Goal: Information Seeking & Learning: Learn about a topic

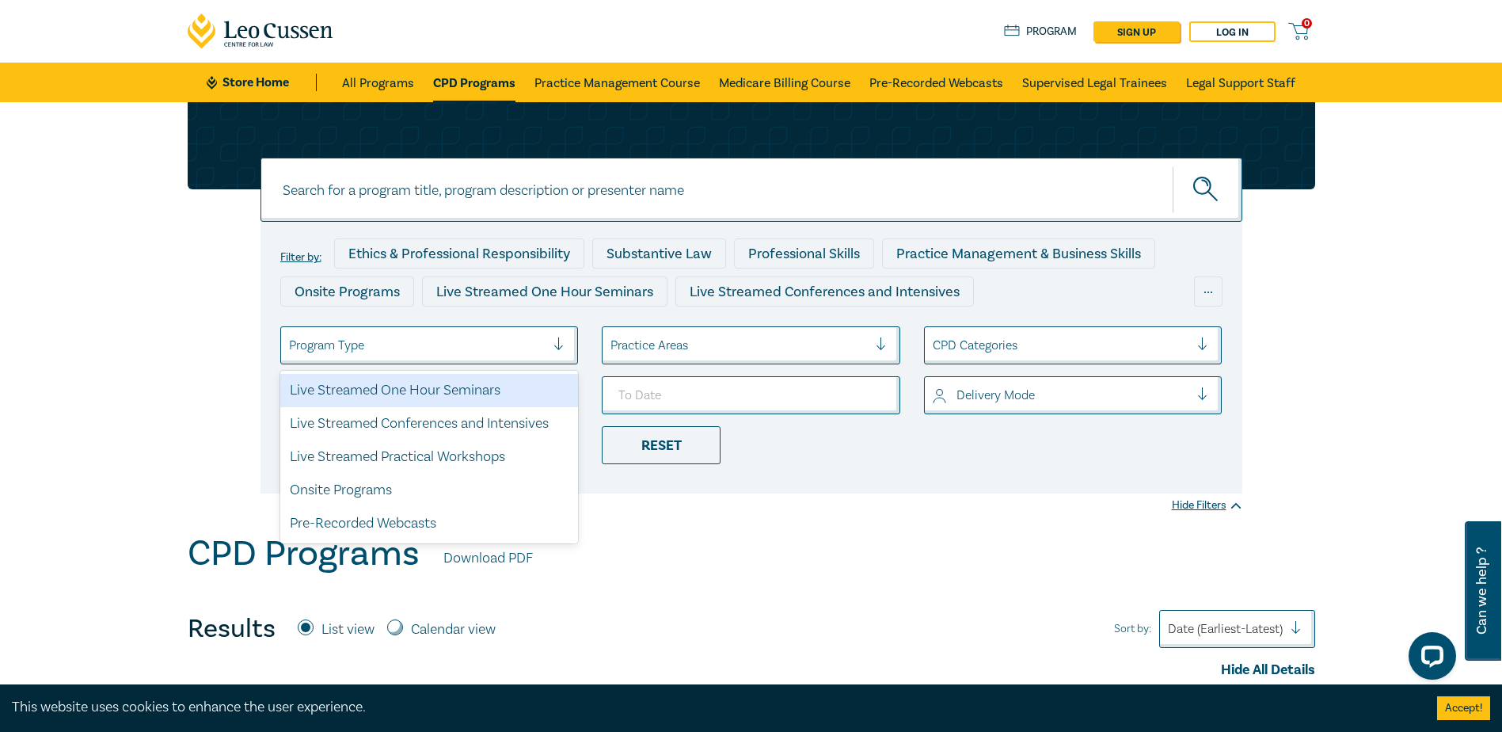
click at [557, 342] on div at bounding box center [565, 345] width 24 height 16
click at [536, 345] on div at bounding box center [417, 345] width 257 height 21
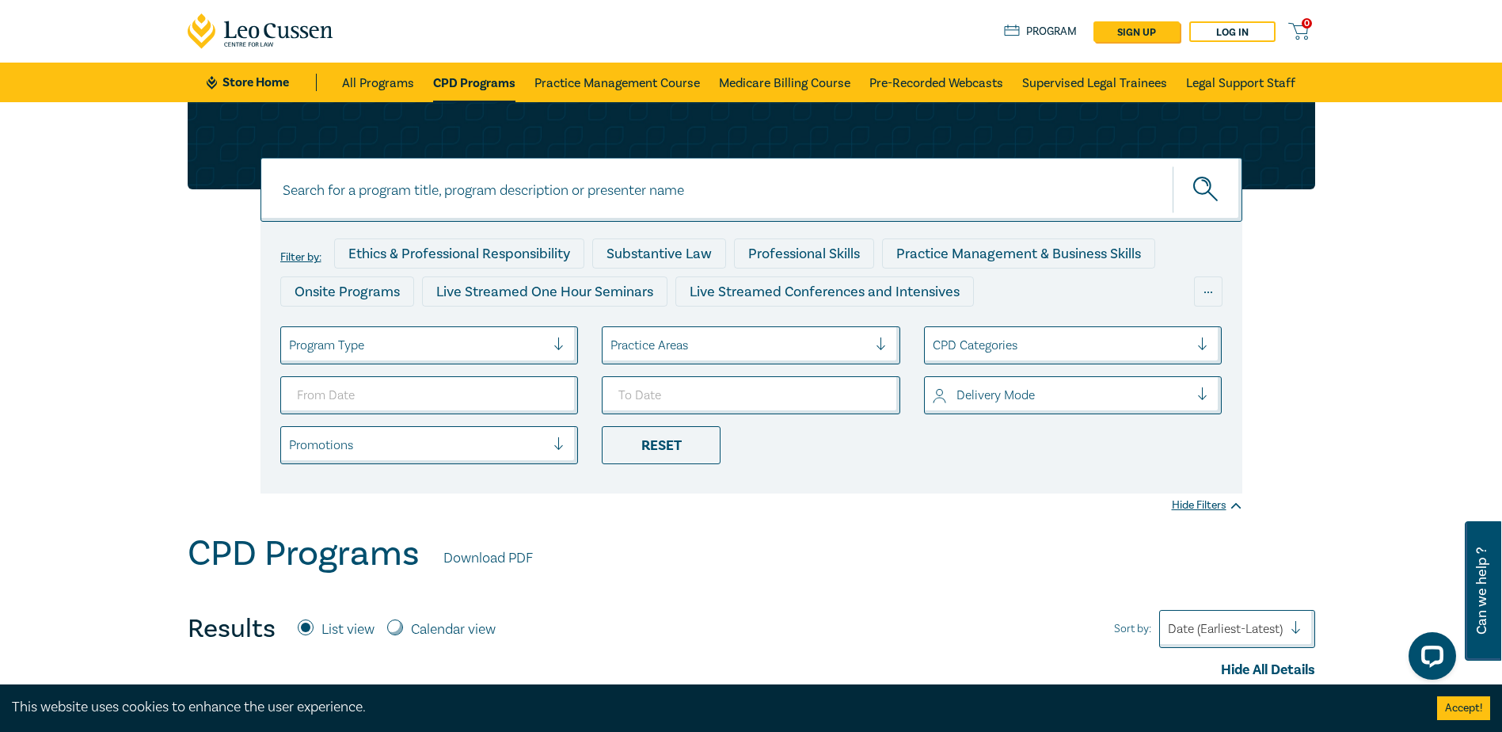
click at [881, 337] on div at bounding box center [888, 345] width 24 height 36
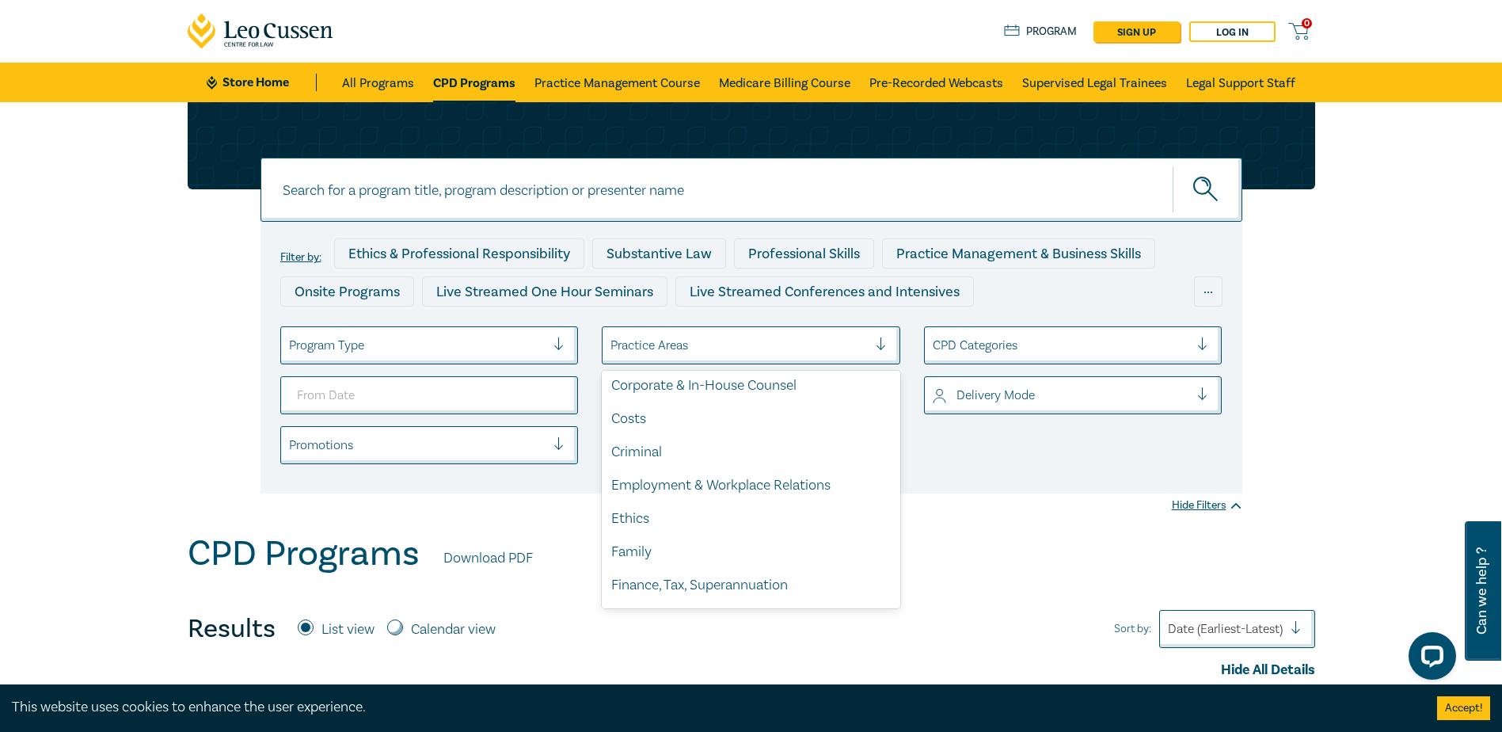
scroll to position [238, 0]
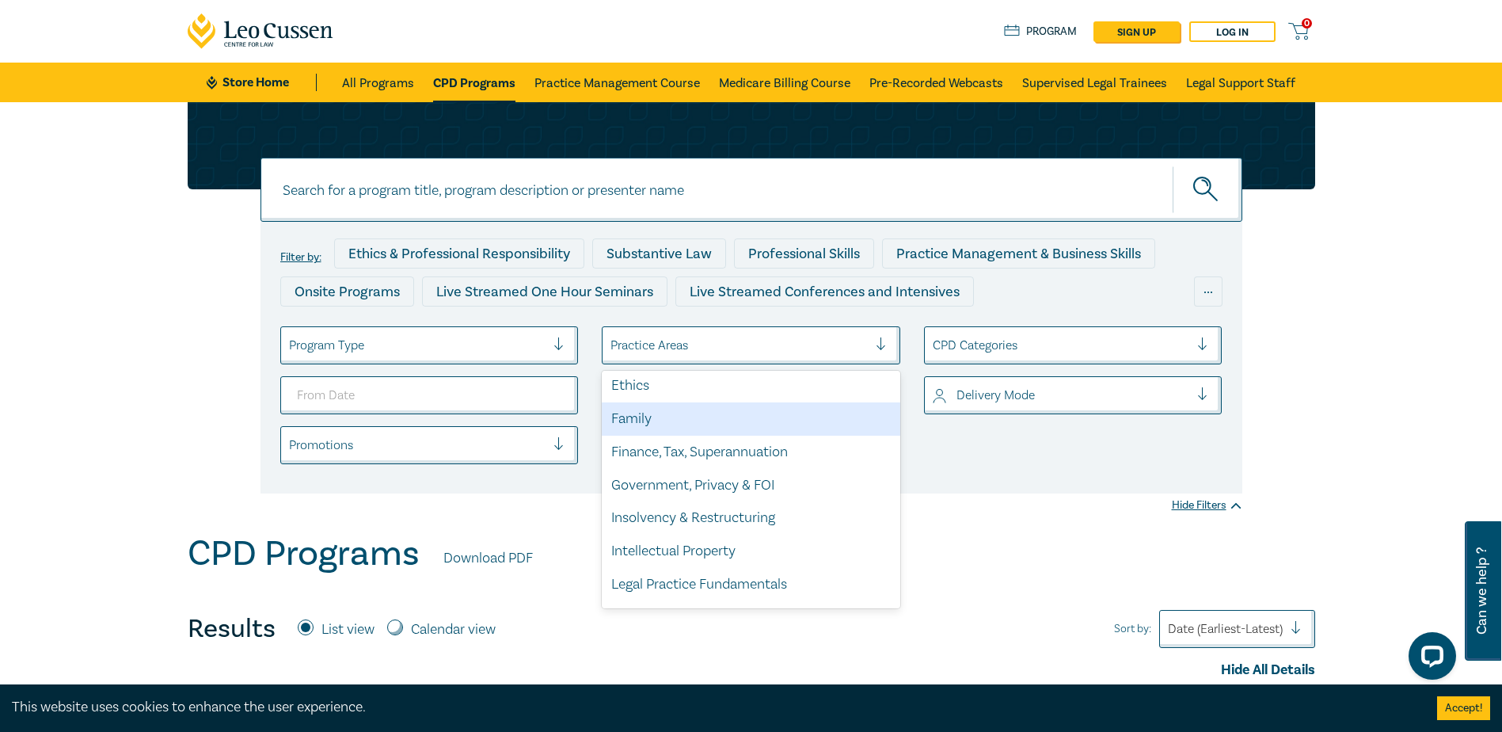
click at [715, 424] on div "Family" at bounding box center [751, 418] width 298 height 33
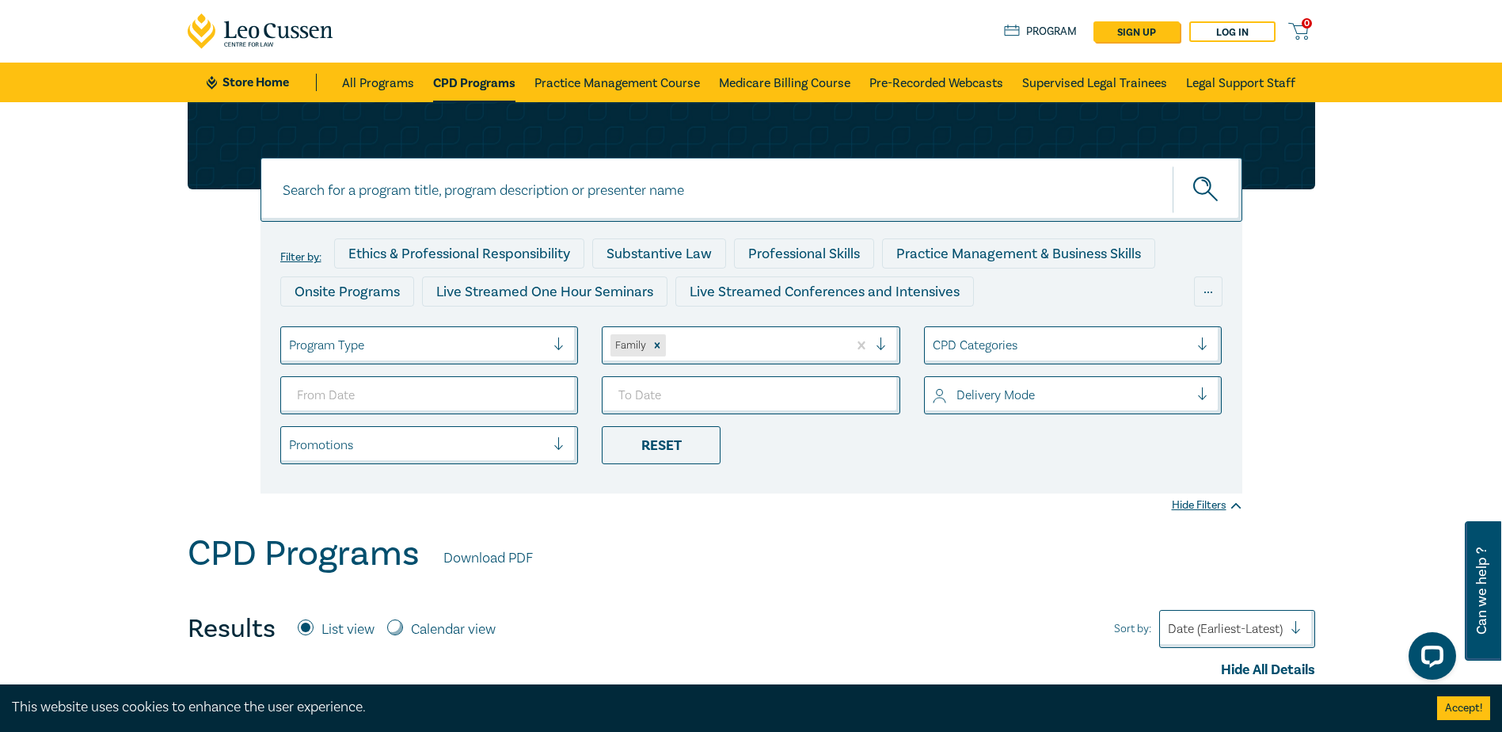
click at [1201, 346] on div at bounding box center [1209, 345] width 24 height 16
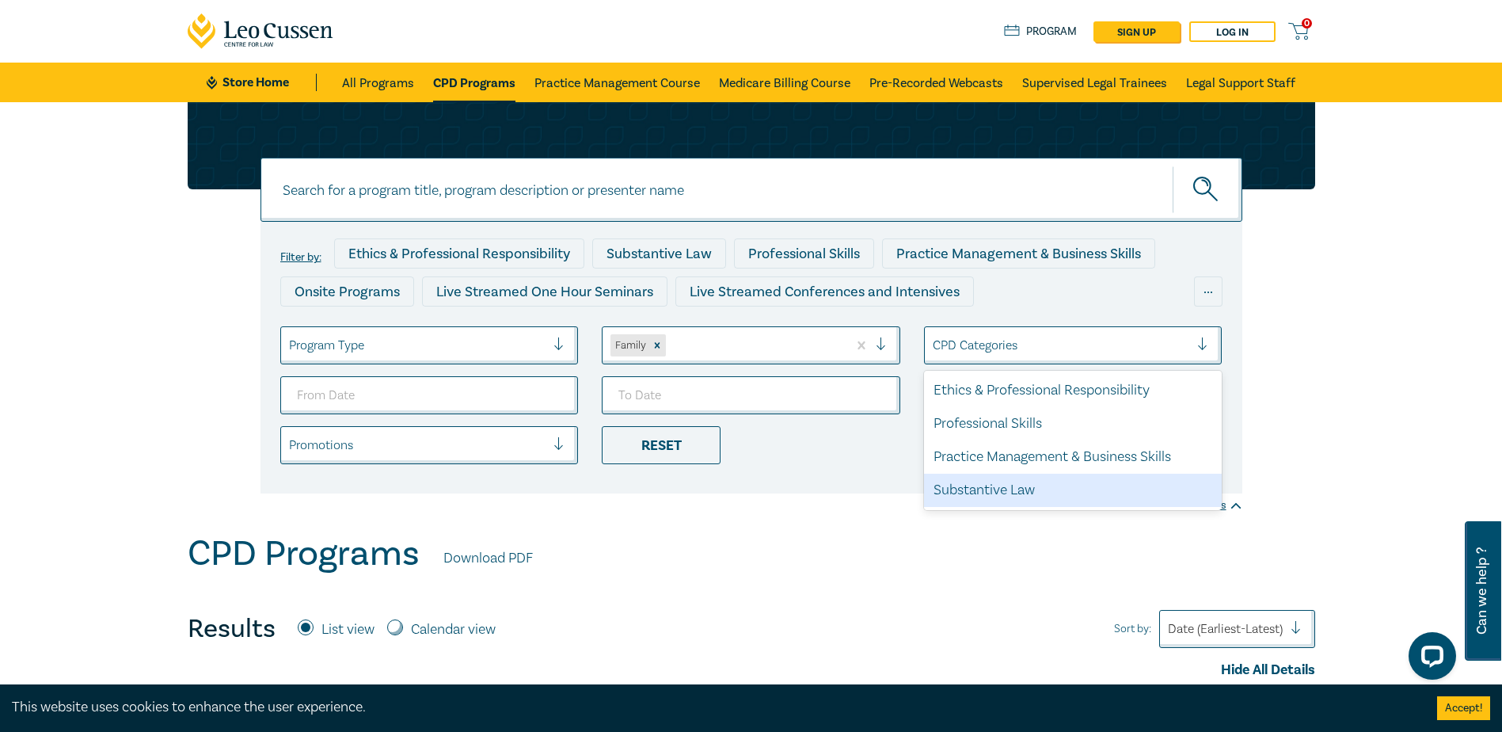
click at [1037, 482] on div "Substantive Law" at bounding box center [1073, 489] width 298 height 33
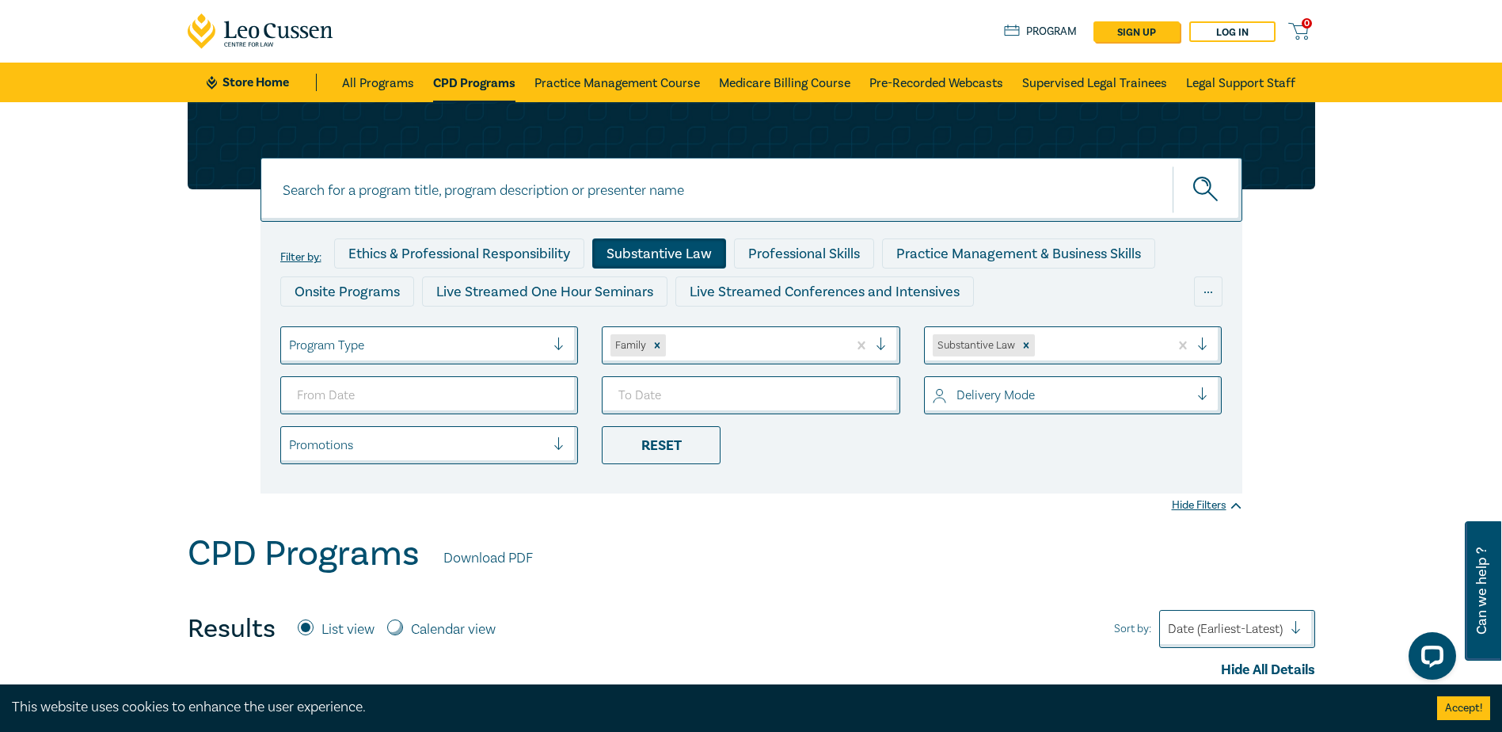
click at [559, 443] on div at bounding box center [565, 445] width 24 height 16
click at [1207, 394] on div at bounding box center [1209, 395] width 24 height 16
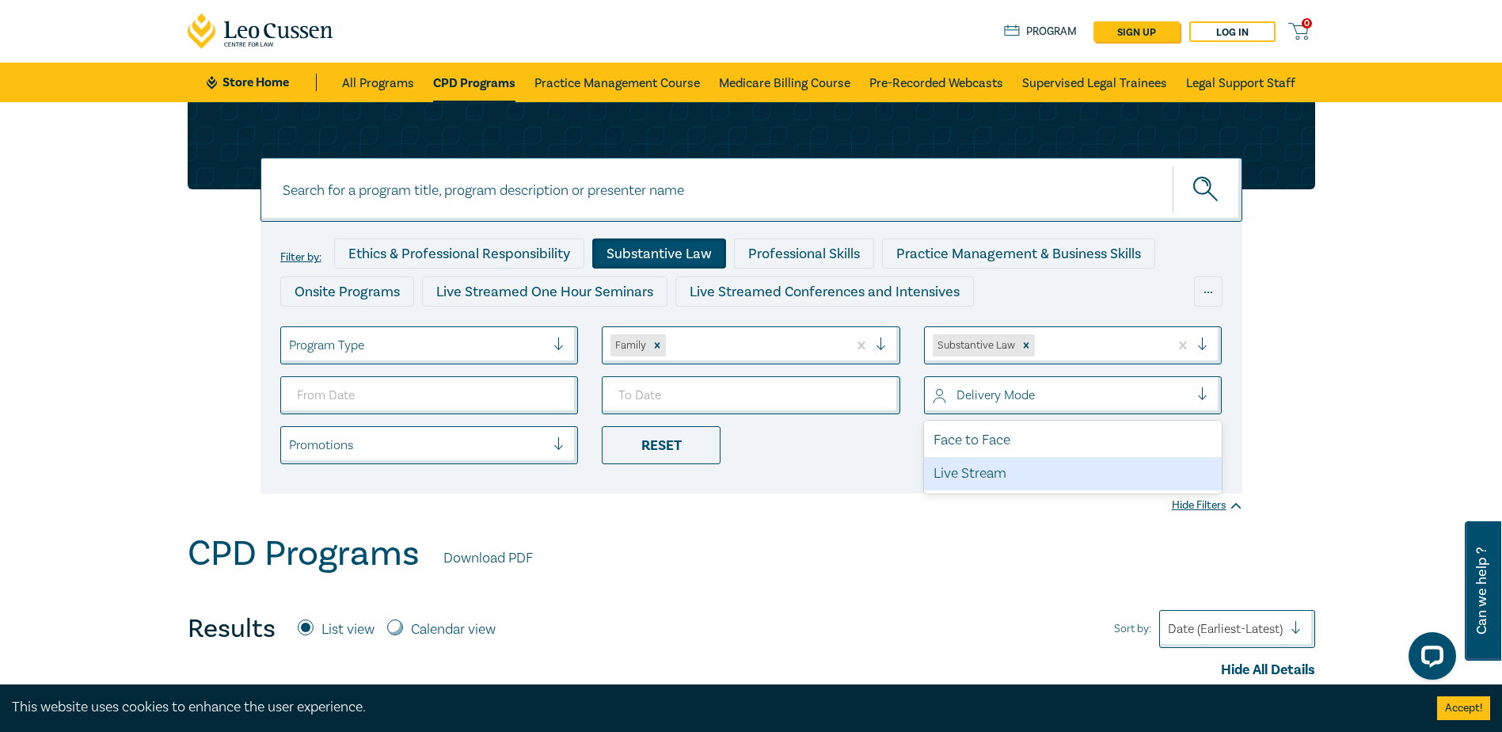
click at [1131, 470] on div "Live Stream" at bounding box center [1073, 473] width 298 height 33
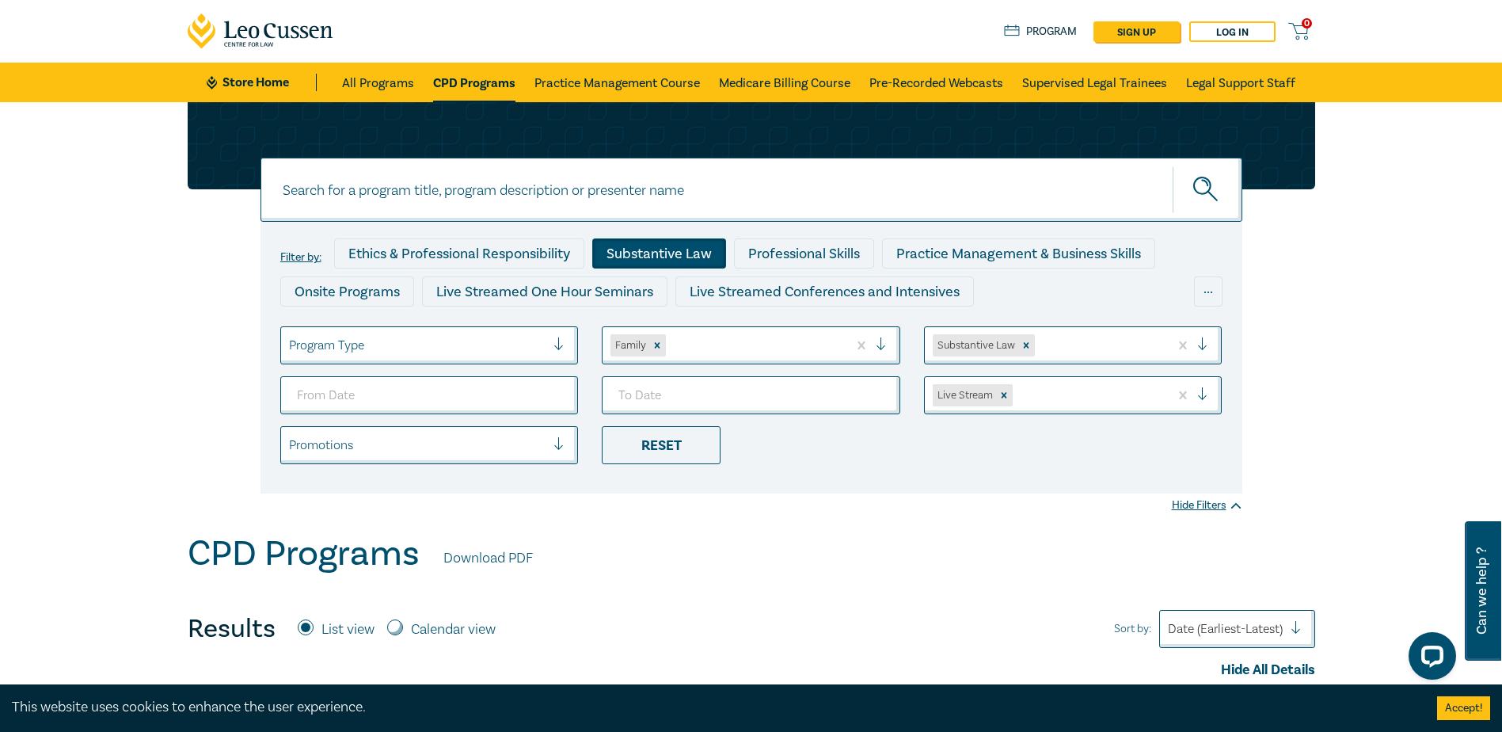
click at [1221, 190] on button "submit" at bounding box center [1208, 189] width 70 height 48
click at [1204, 189] on icon "submit" at bounding box center [1207, 191] width 28 height 28
click at [804, 193] on input at bounding box center [751, 190] width 982 height 64
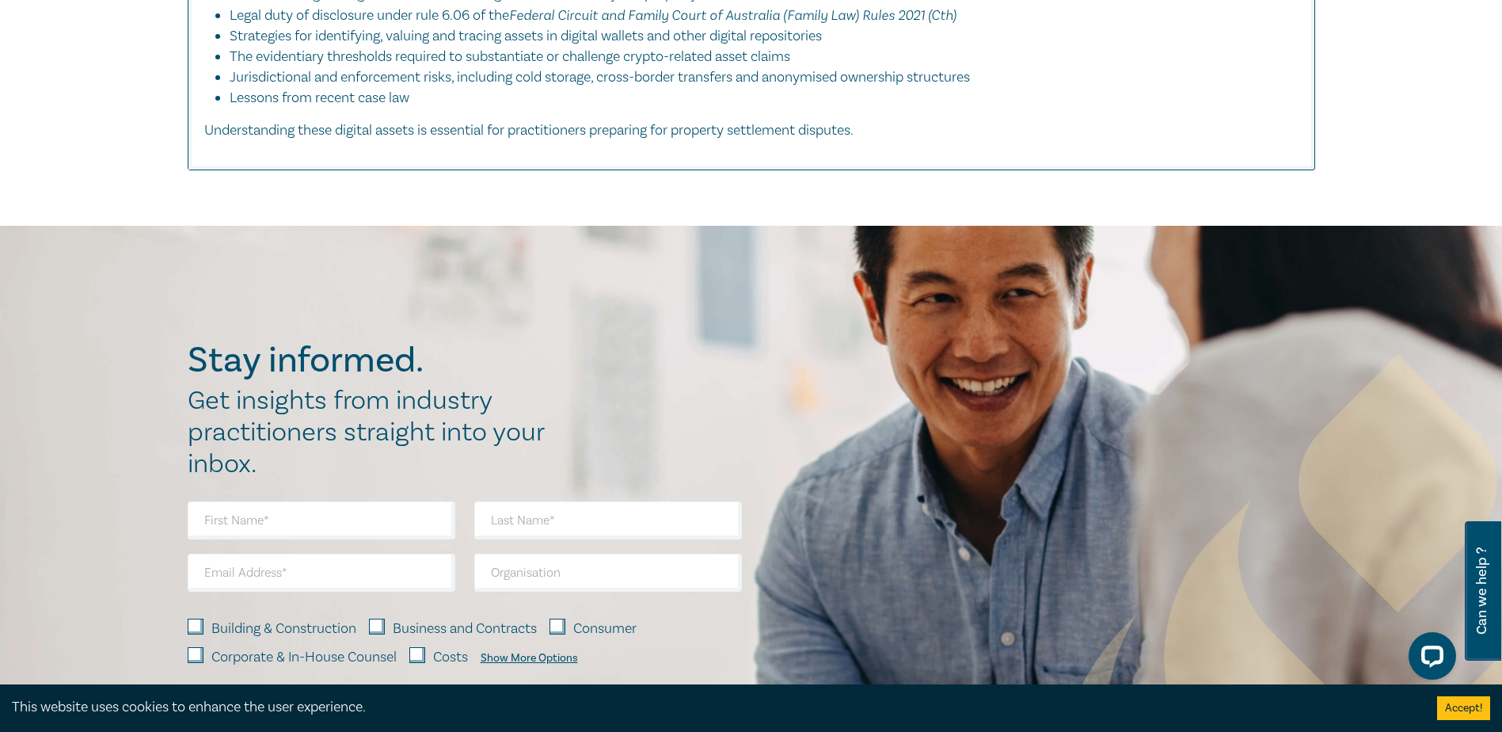
scroll to position [2862, 0]
